Goal: Task Accomplishment & Management: Manage account settings

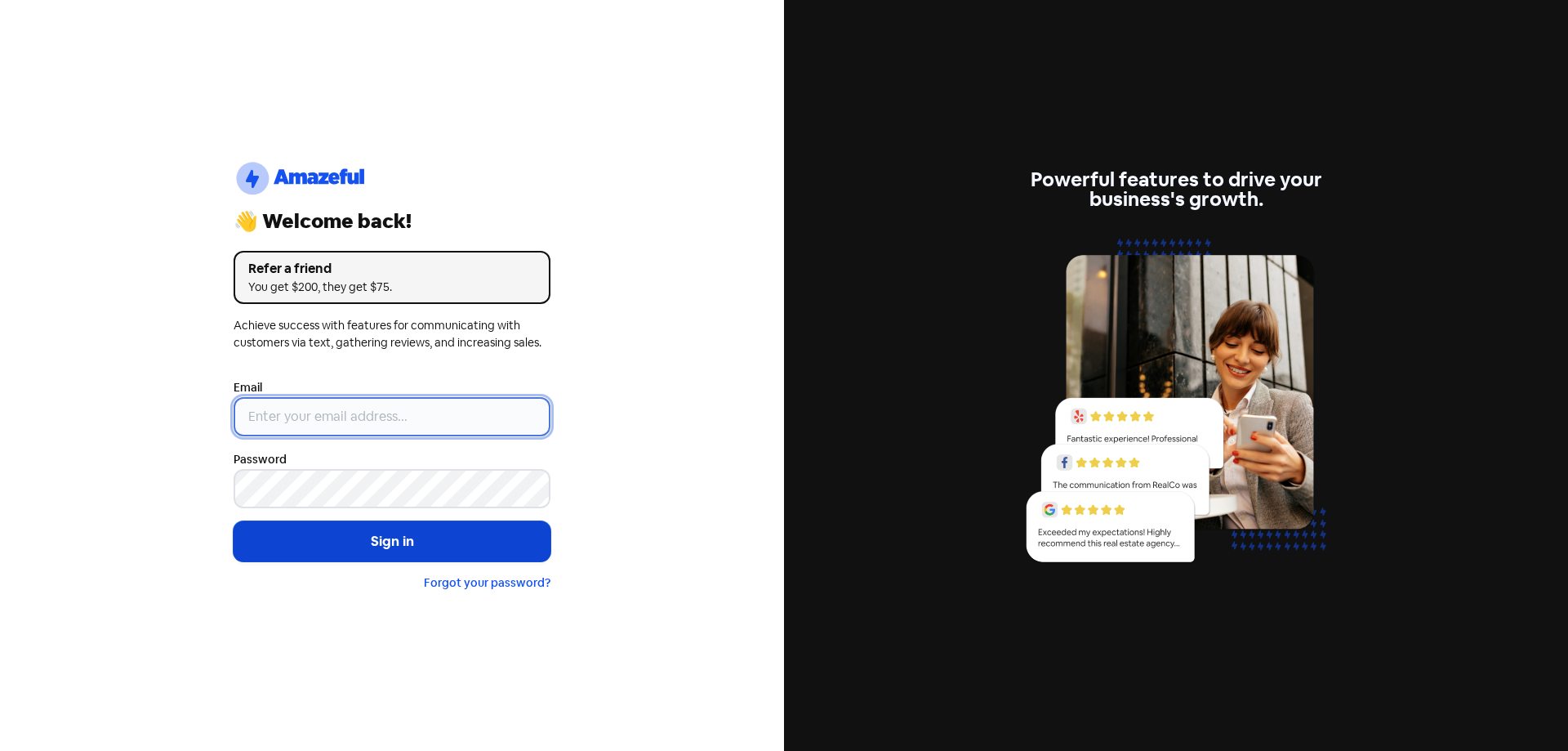
type input "[EMAIL_ADDRESS][DOMAIN_NAME]"
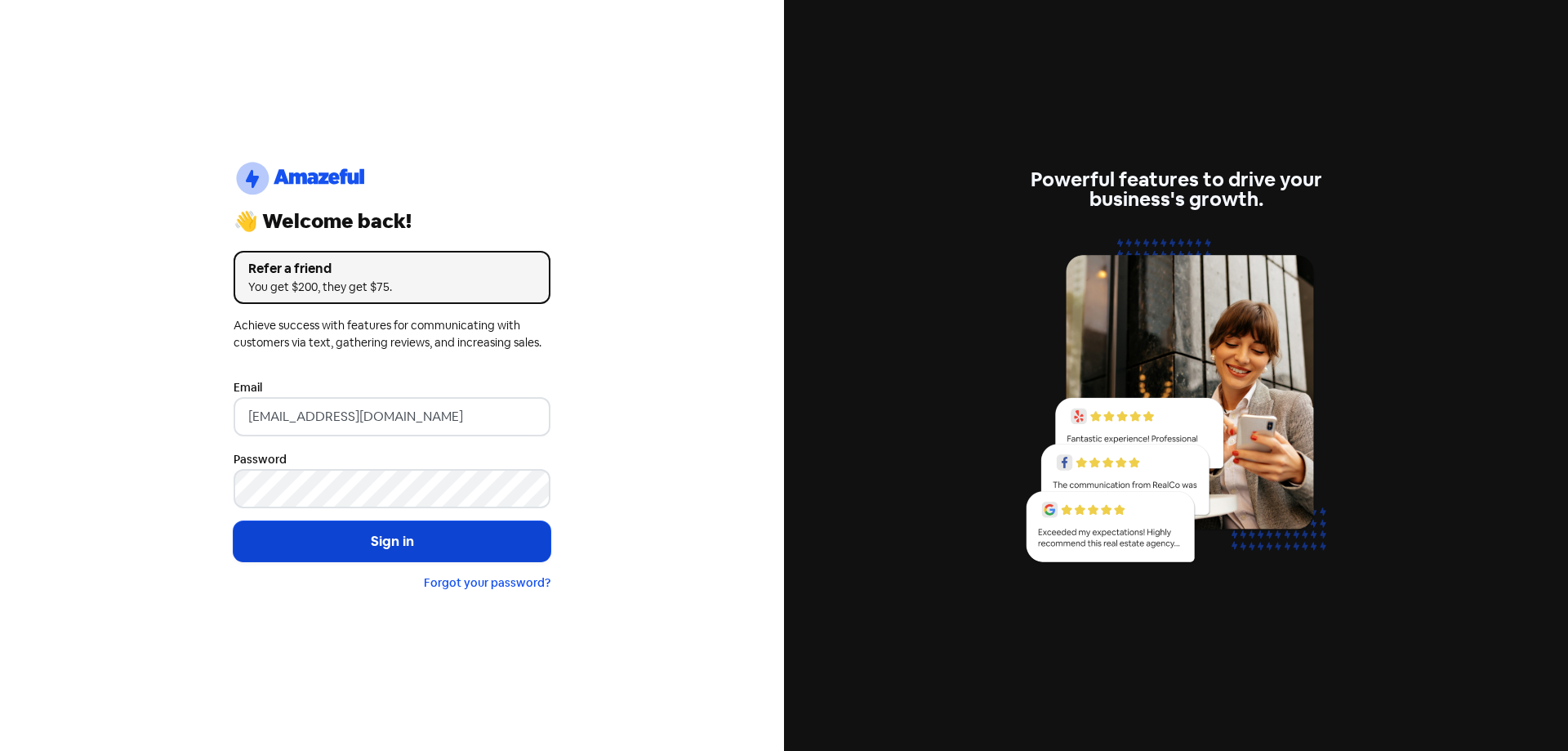
click at [361, 530] on button "Sign in" at bounding box center [392, 541] width 317 height 41
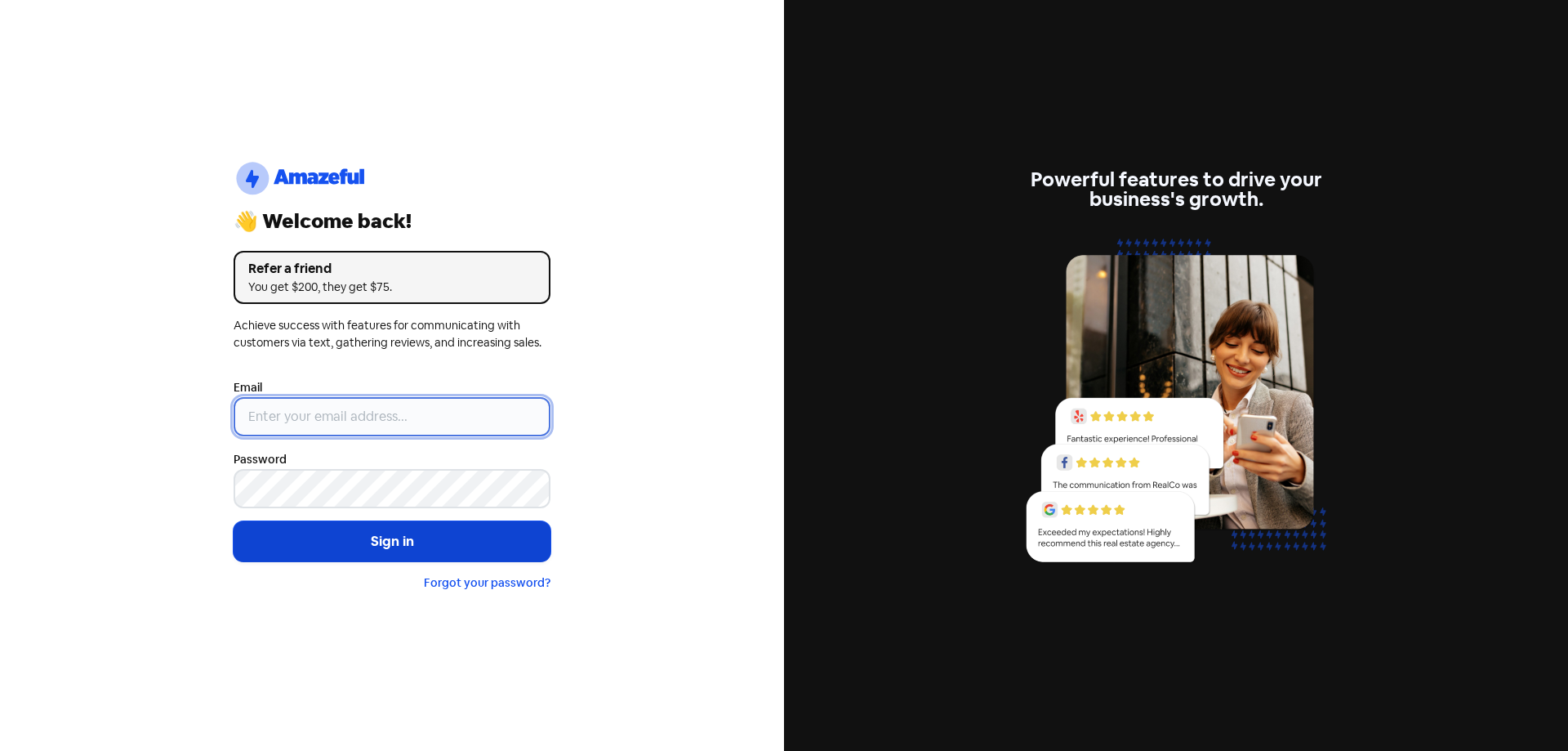
type input "[EMAIL_ADDRESS][DOMAIN_NAME]"
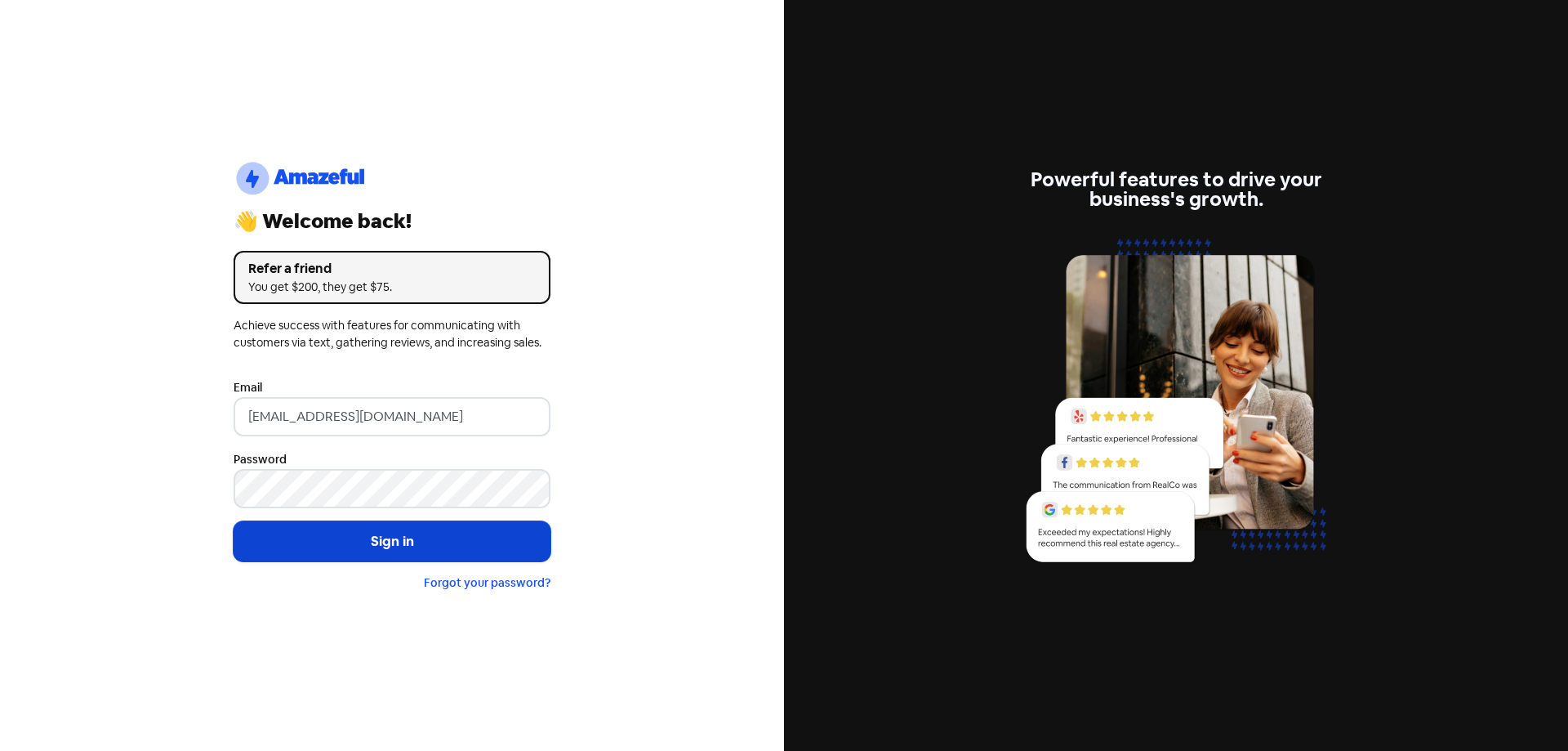
click at [367, 542] on button "Sign in" at bounding box center [392, 541] width 317 height 41
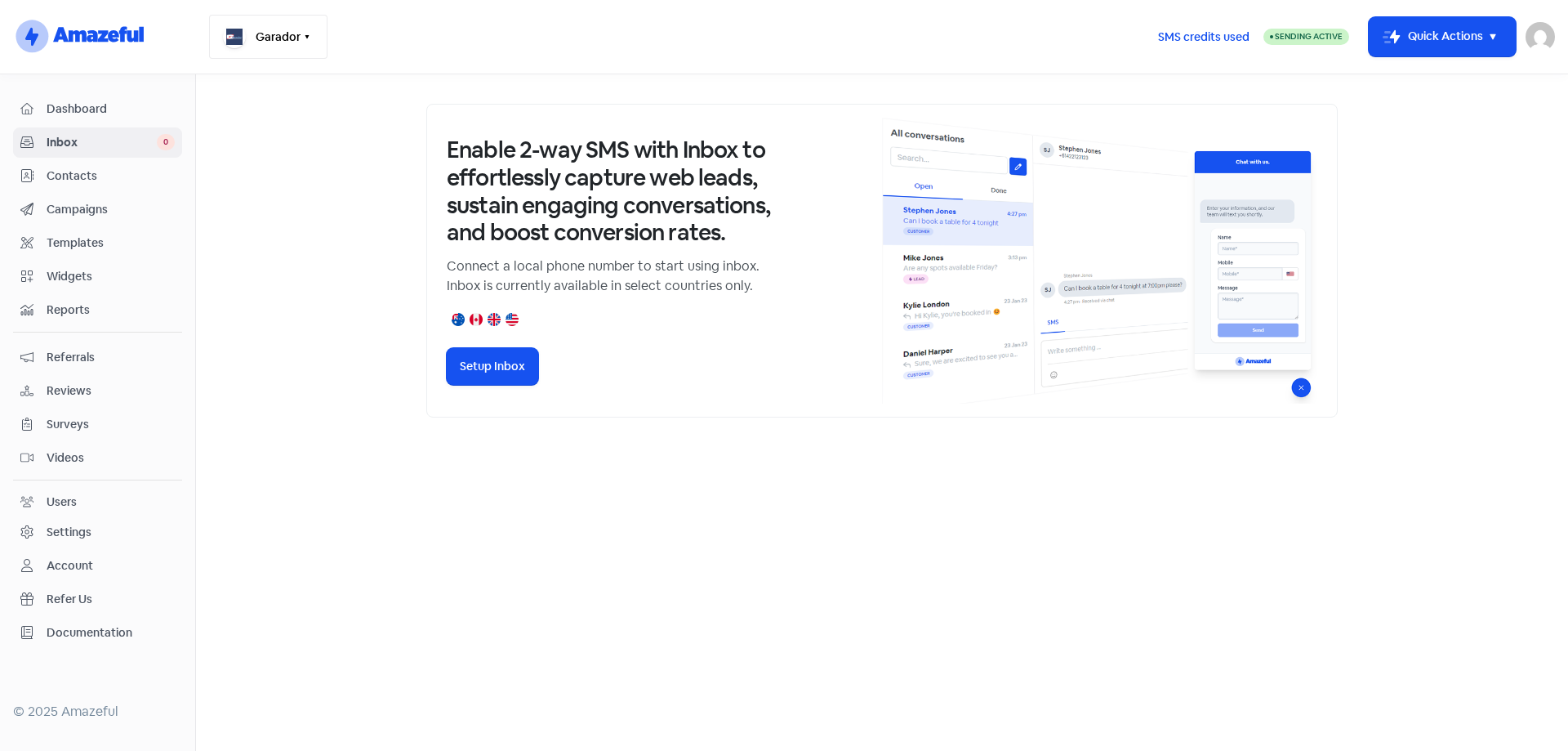
click at [308, 35] on icon "button" at bounding box center [307, 36] width 13 height 13
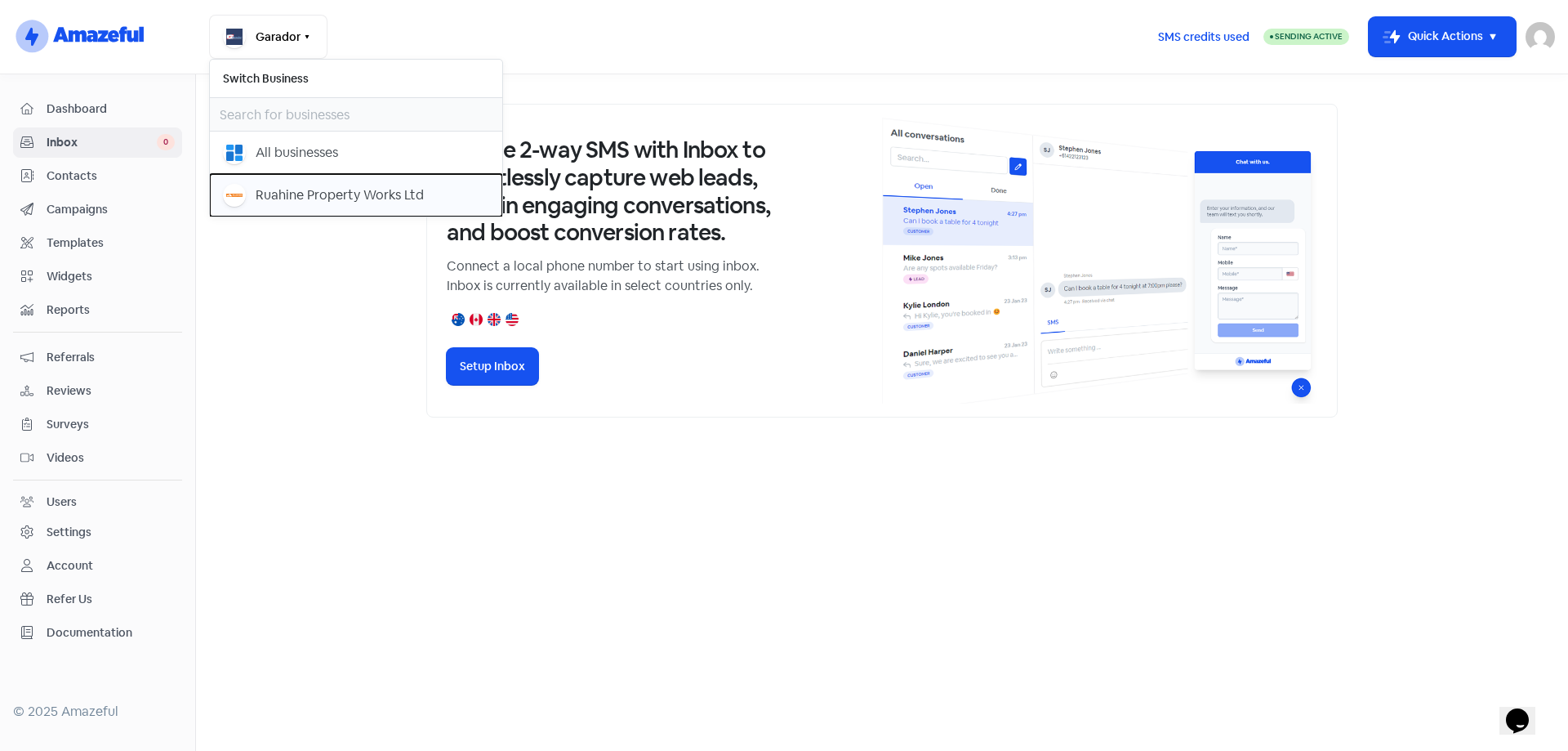
click at [272, 189] on div "Ruahine Property Works Ltd" at bounding box center [340, 195] width 169 height 20
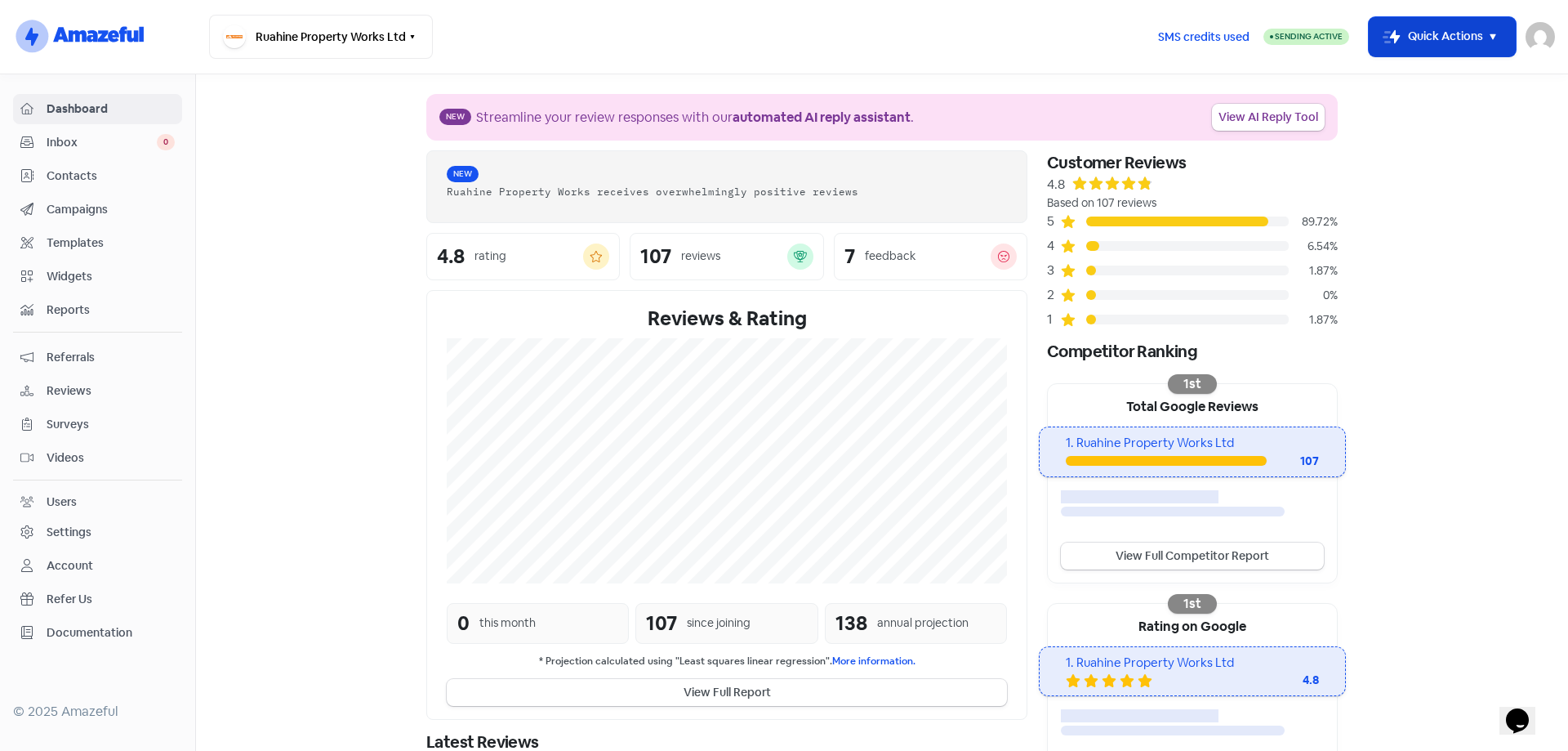
click at [1490, 27] on icon "button" at bounding box center [1493, 37] width 20 height 20
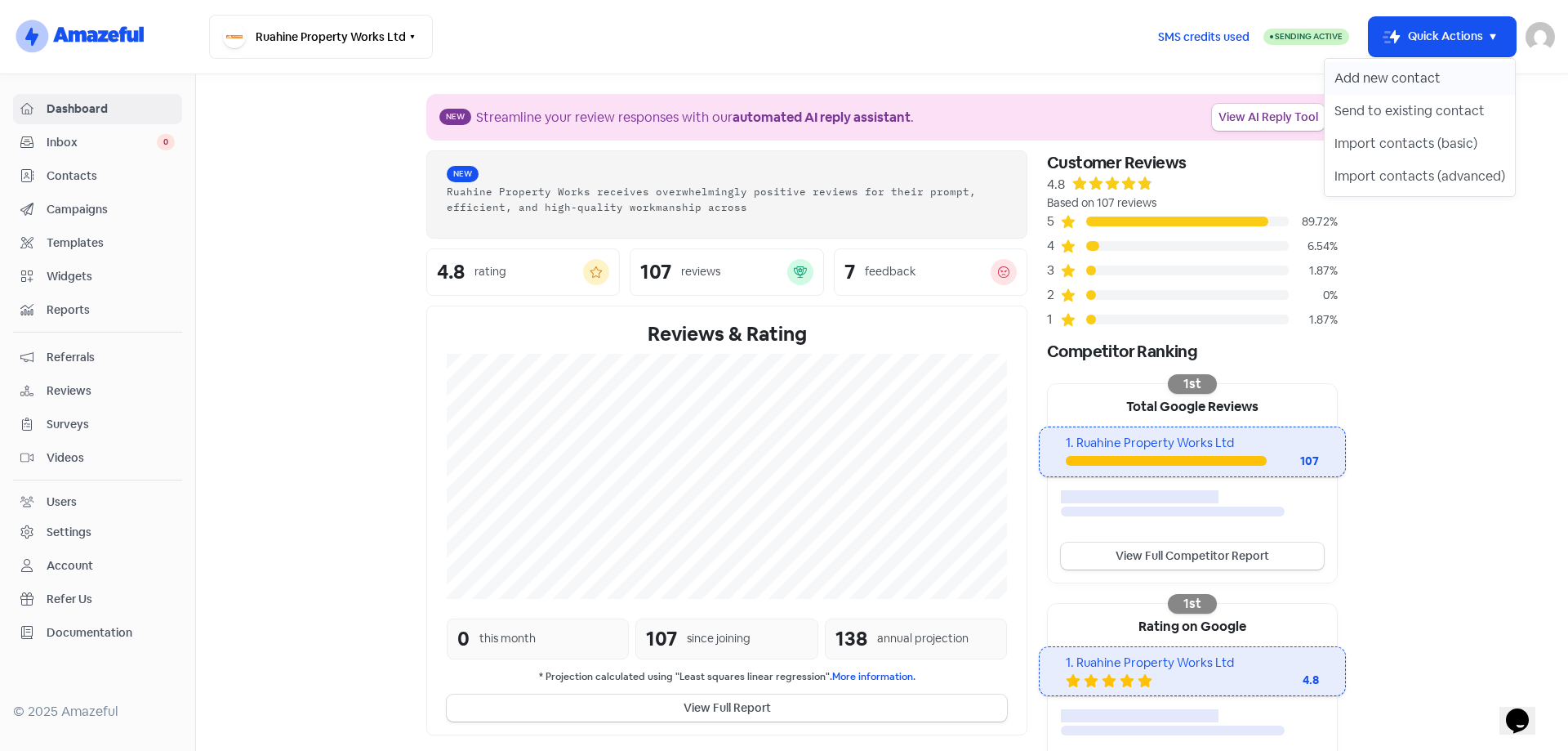
click at [1399, 77] on button "Add new contact" at bounding box center [1419, 78] width 190 height 33
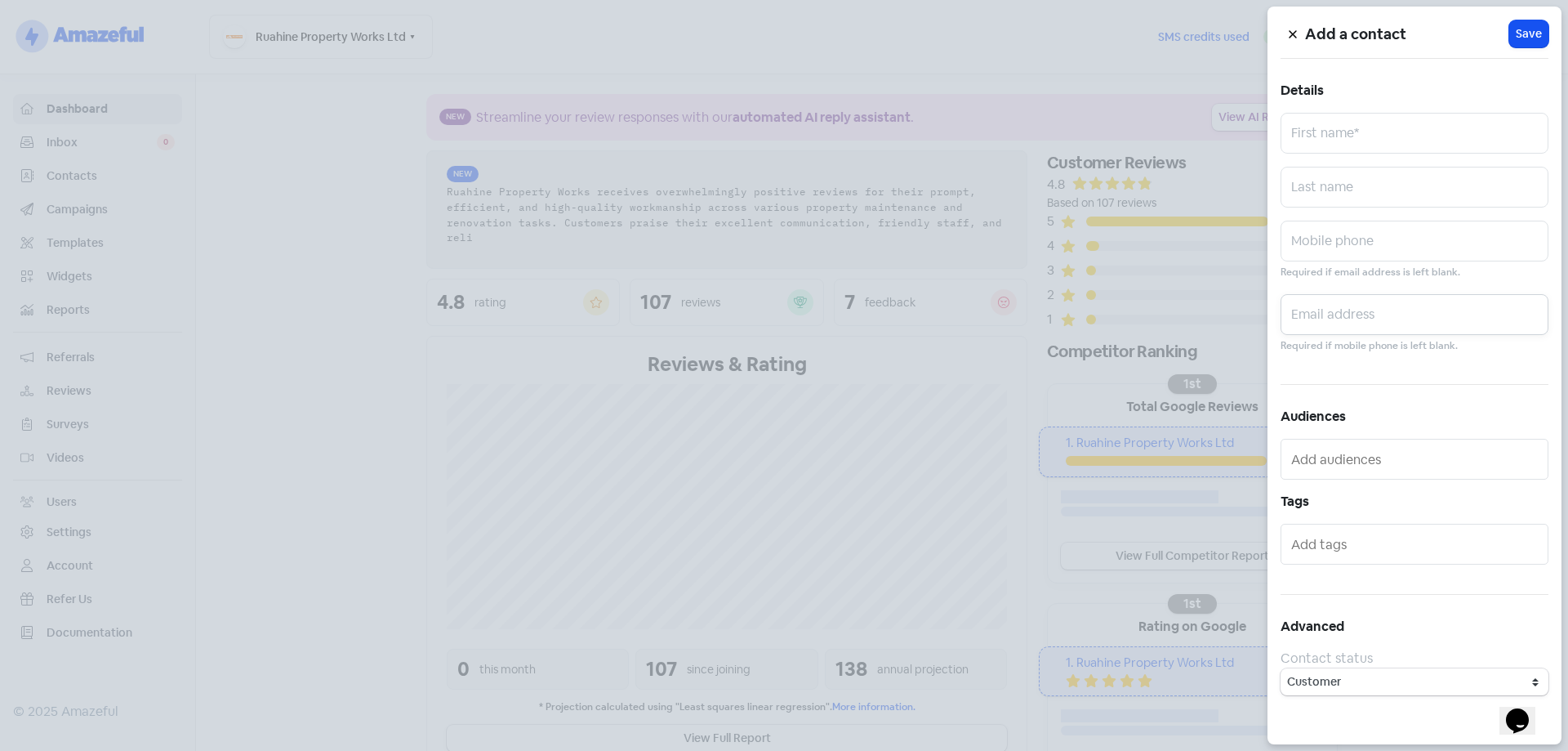
click at [1364, 310] on input "text" at bounding box center [1414, 314] width 268 height 41
click at [1359, 311] on input "text" at bounding box center [1414, 314] width 268 height 41
paste input "sharywary@xtra.co.nz"
type input "sharywary@xtra.co.nz"
click at [1342, 118] on input "text" at bounding box center [1414, 133] width 268 height 41
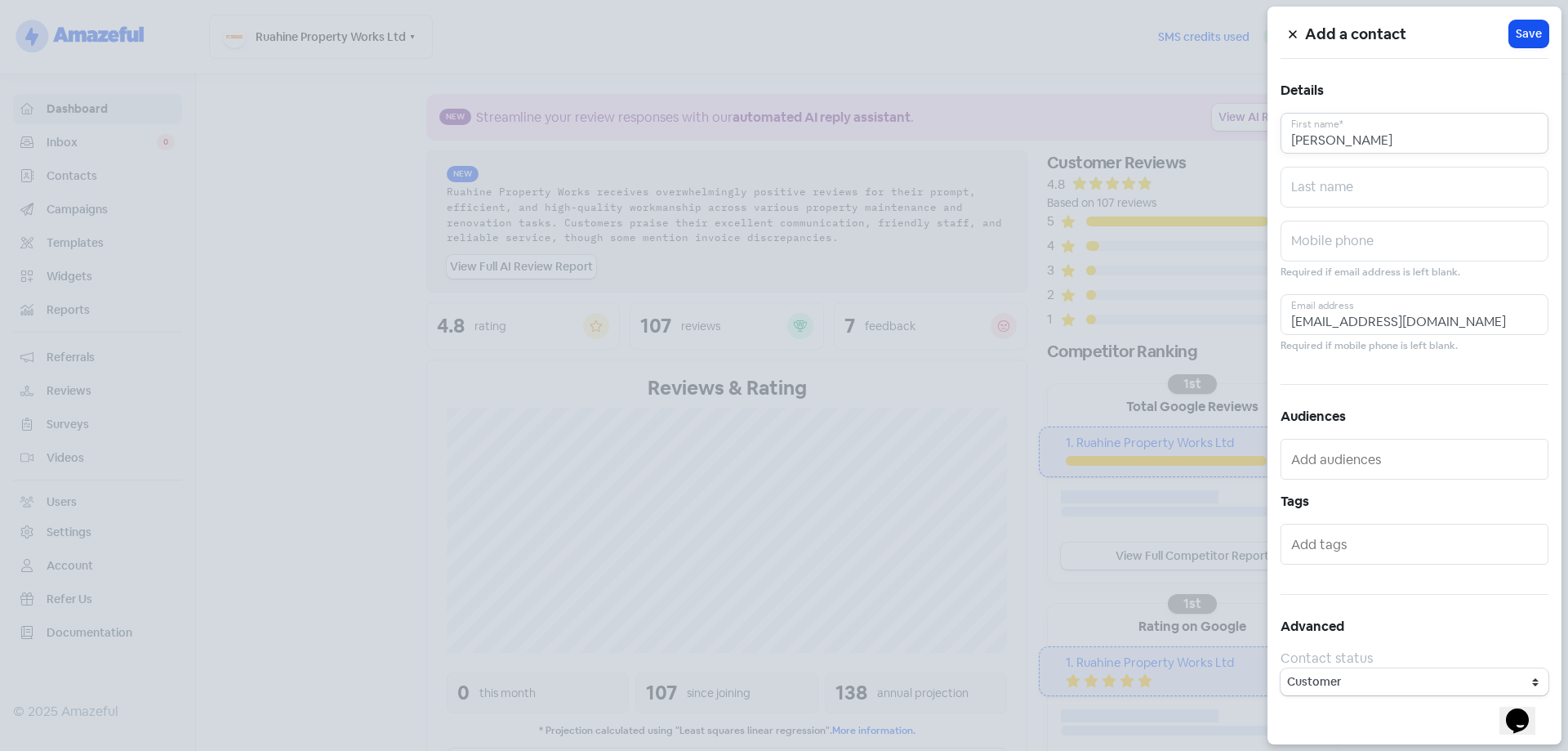
type input "Sharon"
type input "Carkeek"
click at [1532, 36] on span "Save" at bounding box center [1529, 34] width 26 height 17
